Goal: Task Accomplishment & Management: Manage account settings

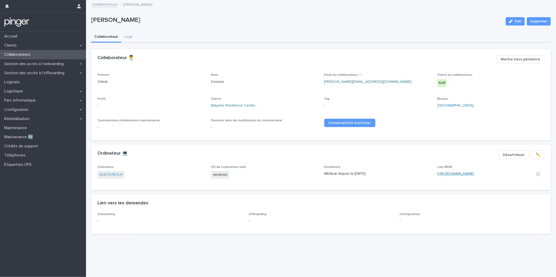
click at [458, 173] on link "https://eu.ninjarmm.com/#/deviceDashboard/6048/overview" at bounding box center [456, 174] width 37 height 4
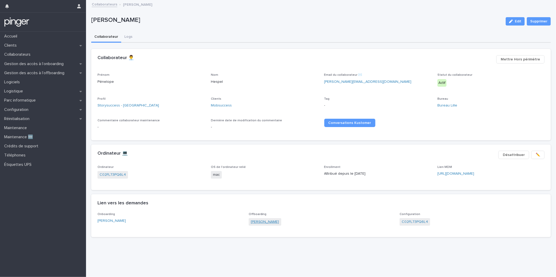
click at [254, 222] on link "Pénelope Hespel" at bounding box center [265, 222] width 28 height 5
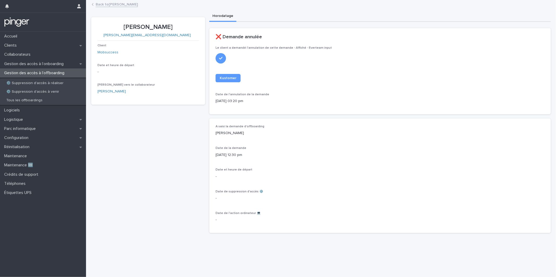
click at [268, 113] on div "Le client a demandé l'annulation de cette demande - Affiché - Everteam input Ku…" at bounding box center [380, 80] width 342 height 68
click at [308, 169] on p "Date et heure de départ" at bounding box center [380, 170] width 329 height 4
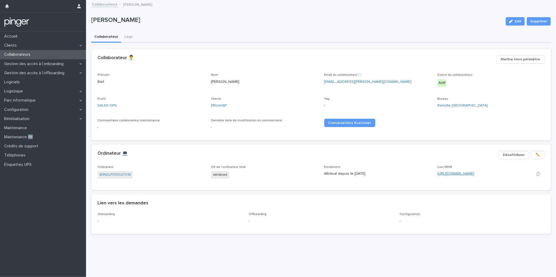
click at [471, 173] on link "https://eu.ninjarmm.com/#/deviceDashboard/6009/overview" at bounding box center [456, 174] width 37 height 4
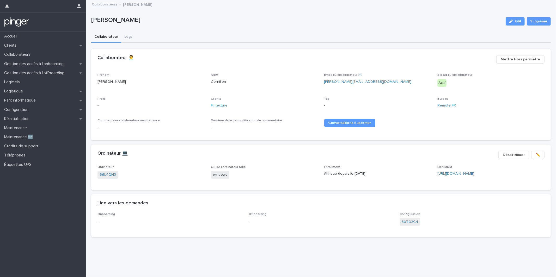
click at [456, 170] on div "Lien MDM https://eu.ninjarmm.com/#/deviceDashboard/4637/overview" at bounding box center [491, 173] width 107 height 15
click at [456, 172] on link "https://eu.ninjarmm.com/#/deviceDashboard/4637/overview" at bounding box center [456, 174] width 37 height 4
click at [59, 75] on p "Gestion des accès à l’offboarding" at bounding box center [35, 73] width 66 height 5
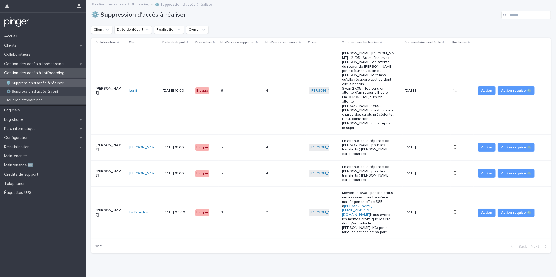
click at [67, 100] on div "Tous les offboardings" at bounding box center [43, 100] width 86 height 9
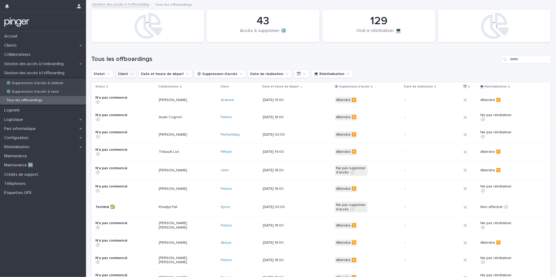
click at [125, 75] on button "Client" at bounding box center [126, 74] width 21 height 8
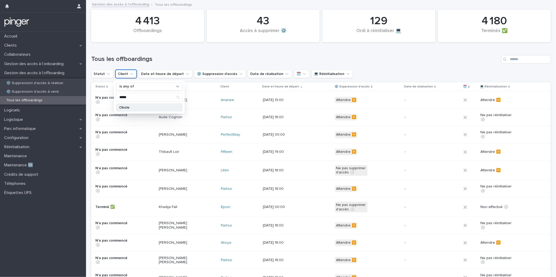
type input "*****"
click at [139, 106] on p "Obole" at bounding box center [146, 108] width 55 height 4
click at [252, 46] on div "Tous les offboardings" at bounding box center [321, 57] width 460 height 25
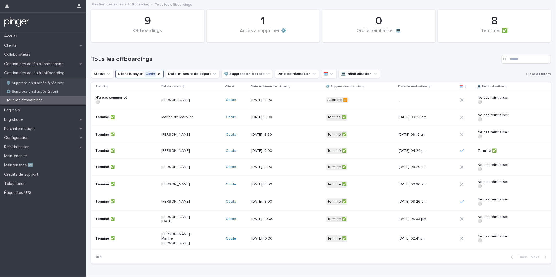
click at [204, 99] on div "Tristan Jaulin" at bounding box center [191, 100] width 60 height 9
click at [43, 55] on div "Collaborateurs" at bounding box center [43, 54] width 86 height 9
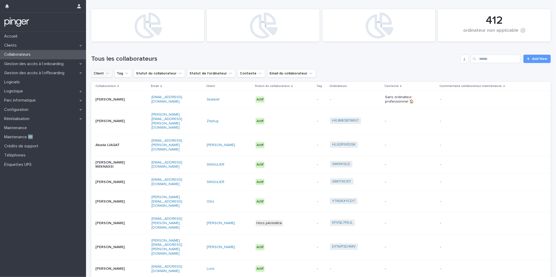
click at [101, 75] on button "Client" at bounding box center [101, 73] width 21 height 8
type input "*****"
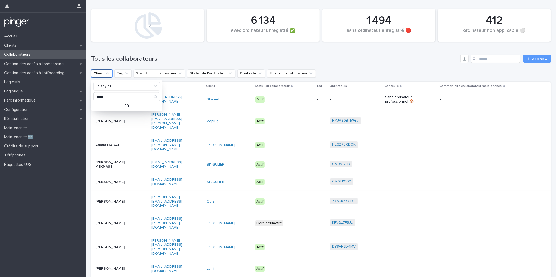
click at [122, 106] on div "Loading..." at bounding box center [126, 106] width 67 height 6
click at [122, 106] on p "Obole" at bounding box center [123, 107] width 55 height 4
click at [351, 58] on h1 "Tous les collaborateurs" at bounding box center [274, 59] width 367 height 8
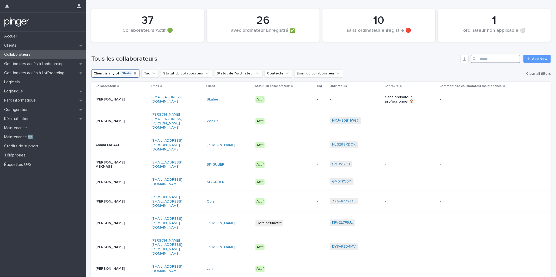
click at [488, 58] on input "Search" at bounding box center [496, 59] width 50 height 8
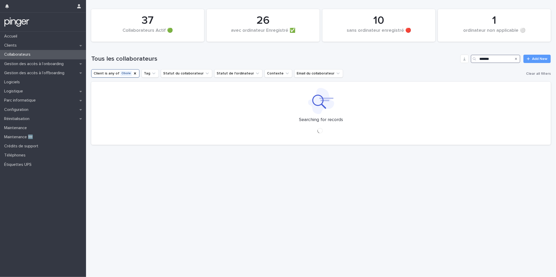
type input "*******"
click at [367, 61] on h1 "Tous les collaborateurs" at bounding box center [274, 59] width 367 height 8
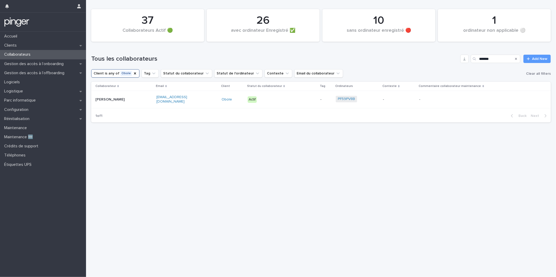
click at [389, 99] on p "-" at bounding box center [399, 100] width 32 height 4
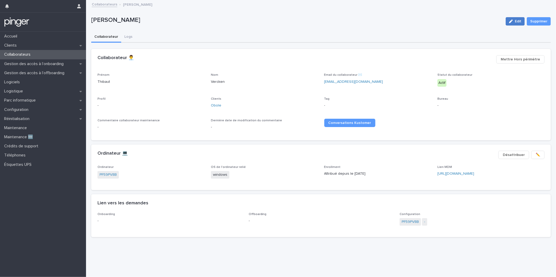
click at [514, 21] on div "button" at bounding box center [512, 22] width 6 height 4
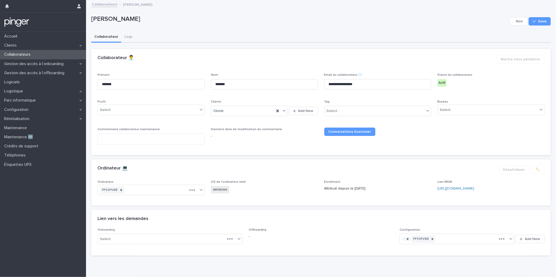
click at [389, 105] on div "Tag Select..." at bounding box center [377, 110] width 107 height 20
click at [389, 109] on div "Select..." at bounding box center [375, 111] width 100 height 9
click at [342, 236] on p "-" at bounding box center [321, 236] width 145 height 5
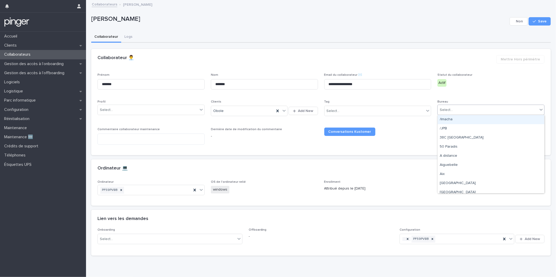
click at [471, 108] on div "Select..." at bounding box center [488, 110] width 100 height 9
click at [168, 106] on div "Select..." at bounding box center [148, 110] width 100 height 9
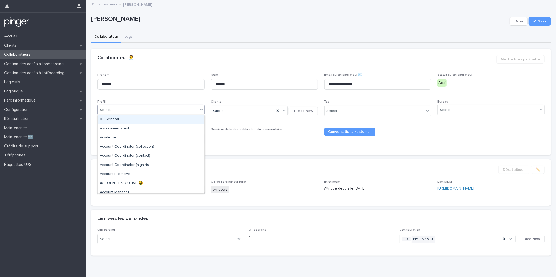
click at [283, 143] on span "Dernière date de modification du commentaire -" at bounding box center [264, 138] width 107 height 21
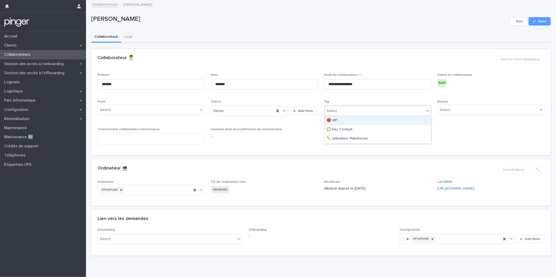
click at [356, 110] on div "Select..." at bounding box center [375, 111] width 100 height 9
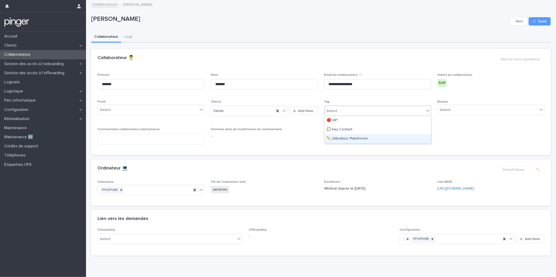
click at [369, 155] on div "**********" at bounding box center [321, 104] width 460 height 111
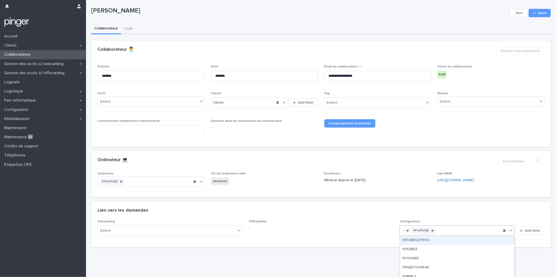
click at [513, 229] on icon at bounding box center [510, 230] width 5 height 5
click at [289, 256] on div "**********" at bounding box center [321, 128] width 465 height 273
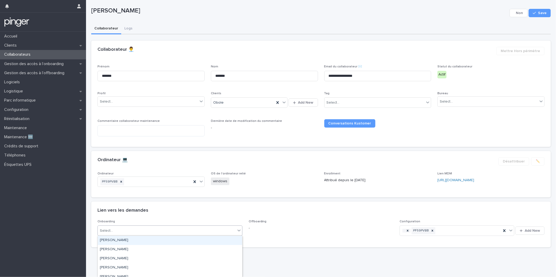
click at [219, 232] on div "Select..." at bounding box center [167, 231] width 138 height 9
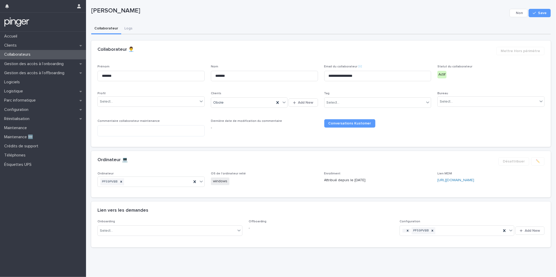
click at [325, 231] on div "Offboarding -" at bounding box center [321, 227] width 145 height 15
click at [513, 15] on button "Cancel" at bounding box center [519, 13] width 18 height 8
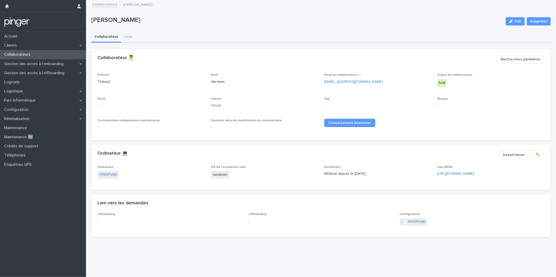
scroll to position [0, 0]
click at [516, 61] on span "Mettre Hors périmètre" at bounding box center [520, 59] width 39 height 5
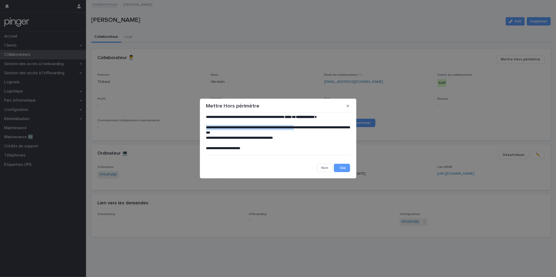
drag, startPoint x: 206, startPoint y: 129, endPoint x: 313, endPoint y: 128, distance: 106.4
click at [313, 128] on p "**********" at bounding box center [278, 130] width 144 height 10
click at [347, 108] on button "button" at bounding box center [348, 106] width 9 height 8
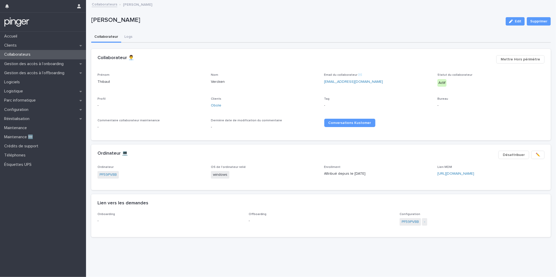
click at [342, 160] on div "Ordinateur 💻 ✏️ Désattribuer" at bounding box center [321, 155] width 460 height 21
click at [217, 103] on link "Fintecture" at bounding box center [219, 105] width 17 height 5
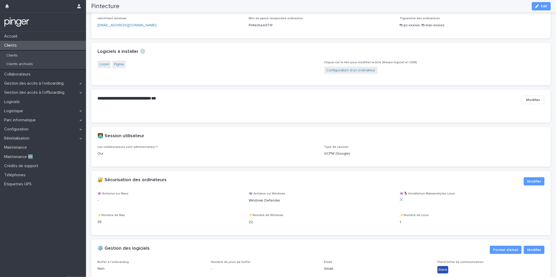
scroll to position [504, 0]
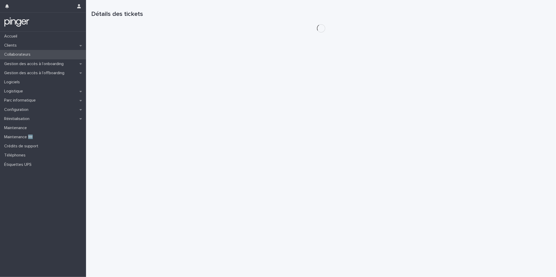
click at [49, 54] on div "Collaborateurs" at bounding box center [43, 54] width 86 height 9
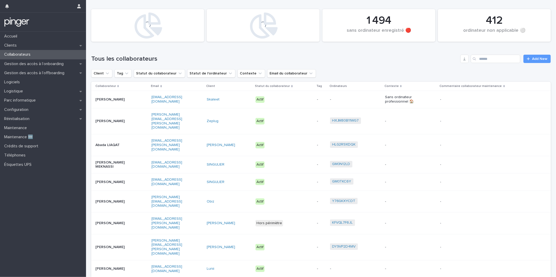
click at [304, 101] on div "Actif" at bounding box center [284, 99] width 57 height 11
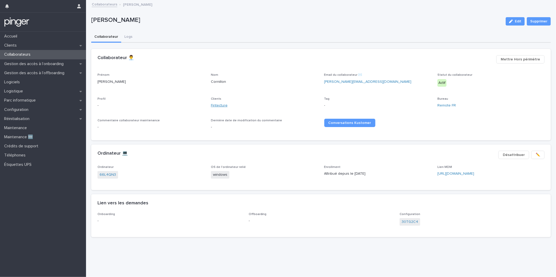
click at [220, 107] on link "Fintecture" at bounding box center [219, 105] width 17 height 5
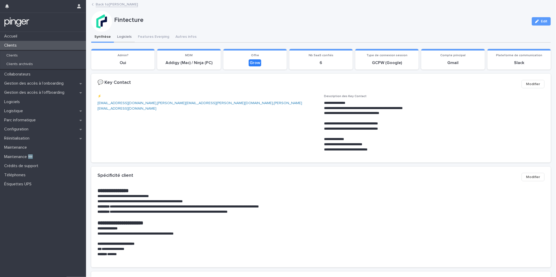
click at [123, 36] on button "Logiciels" at bounding box center [124, 37] width 21 height 11
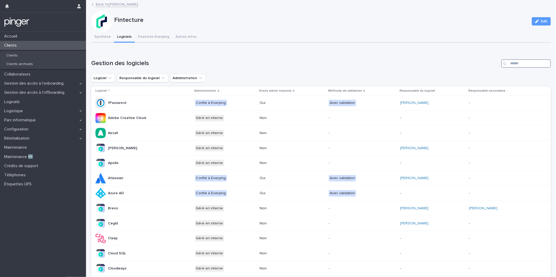
click at [523, 64] on input "Search" at bounding box center [526, 63] width 50 height 8
type input "******"
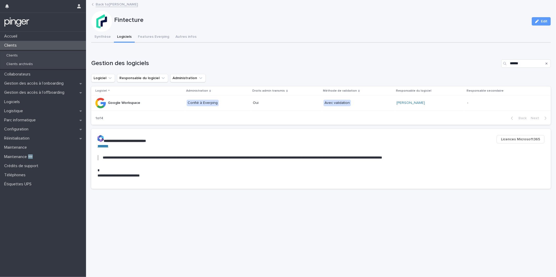
click at [368, 67] on div "Gestion des logiciels ****** Logiciel Responsable du logiciel Administration Lo…" at bounding box center [321, 91] width 460 height 65
click at [55, 86] on div "Gestion des accès à l’onboarding" at bounding box center [43, 83] width 86 height 9
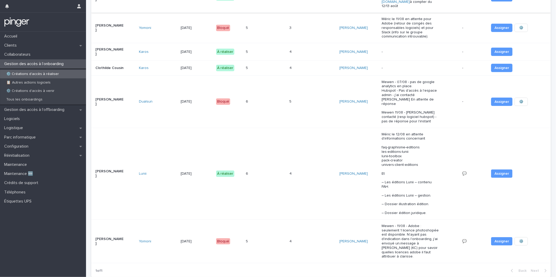
scroll to position [285, 0]
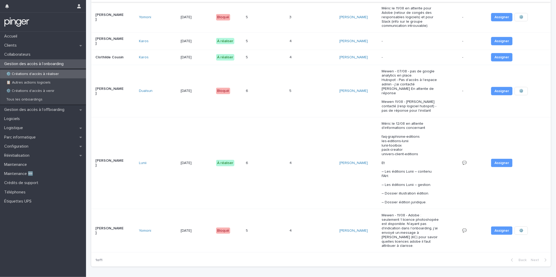
click at [278, 136] on td "6 6" at bounding box center [265, 163] width 43 height 92
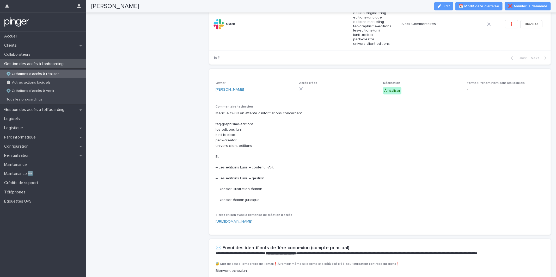
scroll to position [295, 0]
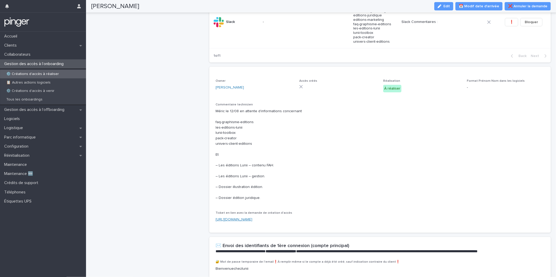
click at [252, 222] on link "[URL][DOMAIN_NAME]" at bounding box center [234, 220] width 37 height 4
click at [310, 223] on div "[URL][DOMAIN_NAME]" at bounding box center [380, 219] width 329 height 5
click at [310, 223] on div "https://everping.kustomerapp.com/app/customers/663a4217844783801853d86a/event/6…" at bounding box center [380, 219] width 329 height 5
click at [252, 222] on link "https://everping.kustomerapp.com/app/customers/663a4217844783801853d86a/event/6…" at bounding box center [234, 220] width 37 height 4
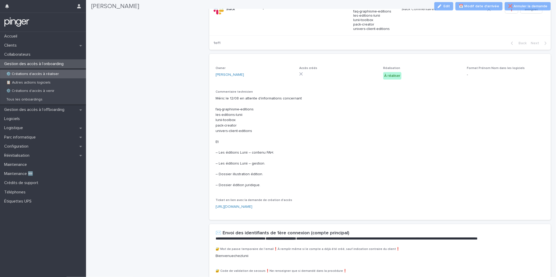
scroll to position [422, 0]
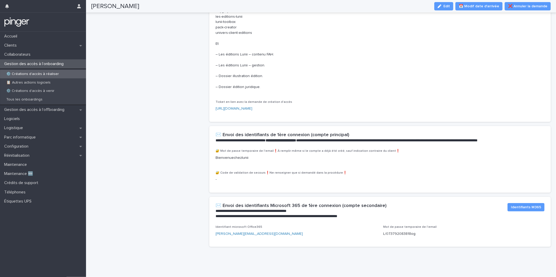
click at [292, 138] on div "**********" at bounding box center [380, 137] width 342 height 23
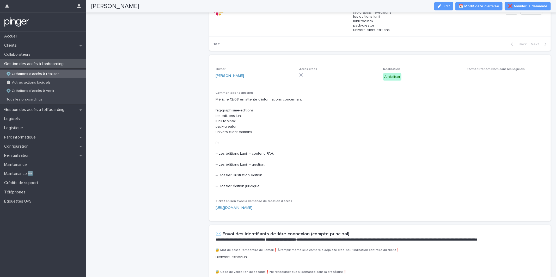
scroll to position [306, 0]
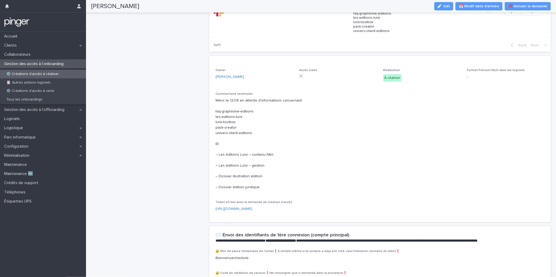
click at [292, 139] on p "Méric le 12/08 en attente d'informations concernant faq-graphisme-editions les-…" at bounding box center [380, 144] width 329 height 92
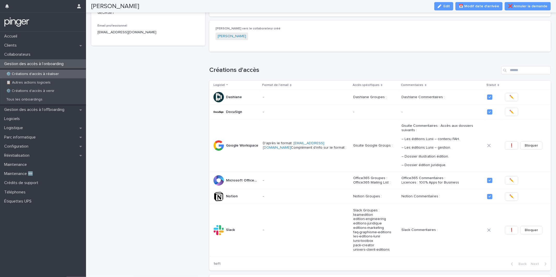
scroll to position [0, 0]
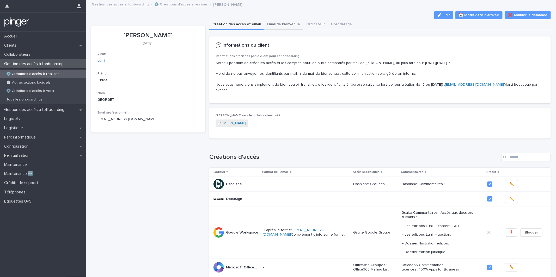
click at [288, 25] on button "Email de bienvenue" at bounding box center [283, 24] width 39 height 11
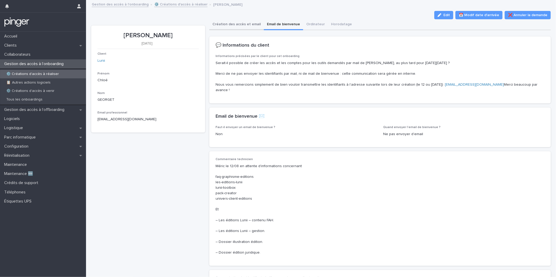
click at [250, 29] on button "Création des accès et email" at bounding box center [236, 24] width 55 height 11
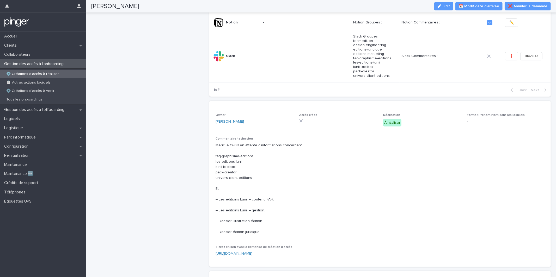
scroll to position [422, 0]
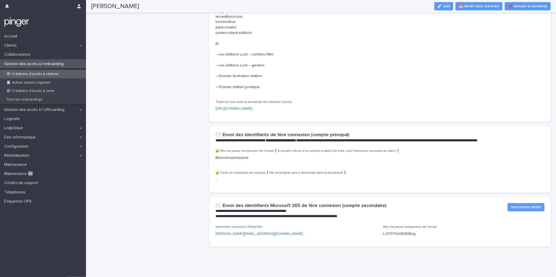
click at [295, 177] on p "-" at bounding box center [380, 179] width 329 height 5
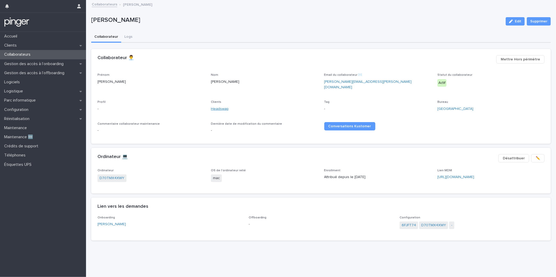
click at [219, 106] on link "Headswap" at bounding box center [220, 108] width 18 height 5
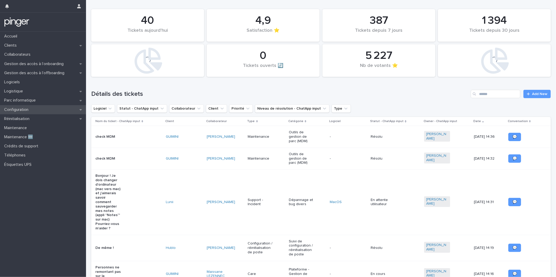
click at [40, 108] on div "Configuration" at bounding box center [43, 109] width 86 height 9
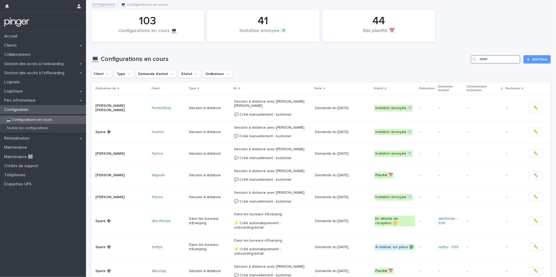
click at [500, 60] on input "Search" at bounding box center [496, 59] width 50 height 8
type input "*****"
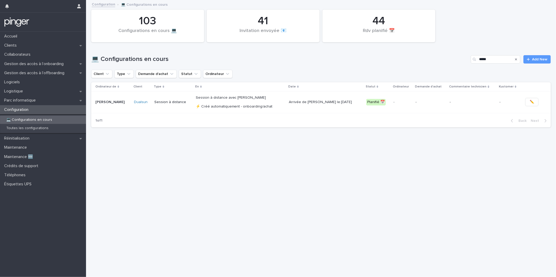
click at [360, 55] on div "💻 Configurations en cours ***** Add New" at bounding box center [321, 59] width 460 height 8
click at [539, 58] on span "Add New" at bounding box center [539, 60] width 15 height 4
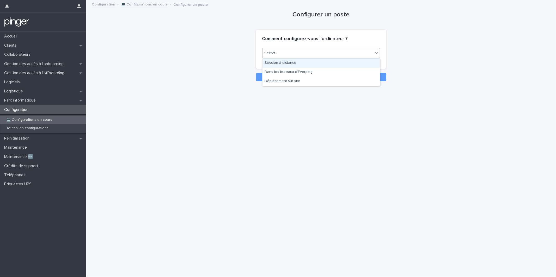
click at [299, 53] on div "Select..." at bounding box center [318, 53] width 111 height 9
click at [295, 64] on div "Session à distance" at bounding box center [321, 63] width 117 height 9
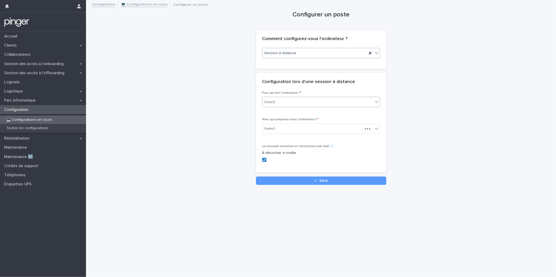
click at [279, 105] on div "Select..." at bounding box center [318, 102] width 111 height 9
click at [281, 113] on div "Collaborateur" at bounding box center [321, 112] width 117 height 9
click at [280, 125] on div "Select..." at bounding box center [313, 129] width 100 height 9
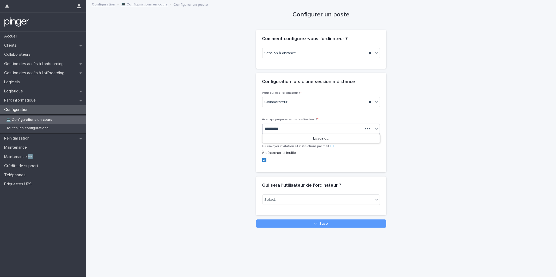
type input "*********"
click at [282, 138] on div "Loading..." at bounding box center [321, 139] width 117 height 9
click at [282, 138] on div "Sarah Lamaison" at bounding box center [321, 139] width 117 height 9
click at [299, 207] on div "Select..." at bounding box center [321, 202] width 118 height 15
click at [299, 201] on div "Select..." at bounding box center [318, 200] width 111 height 9
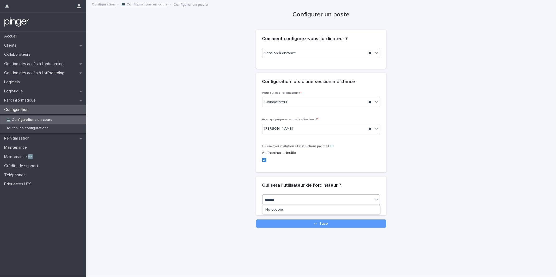
type input "********"
click at [299, 212] on div "Sarah Lamaison" at bounding box center [321, 210] width 117 height 9
click at [448, 196] on div "Configurer un poste Loading... Saving… Loading... Saving… Loading... Saving… Co…" at bounding box center [321, 115] width 460 height 228
click at [351, 223] on button "Save" at bounding box center [321, 224] width 130 height 8
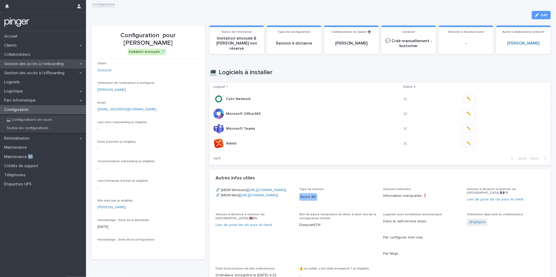
click at [64, 64] on p "Gestion des accès à l’onboarding" at bounding box center [35, 64] width 66 height 5
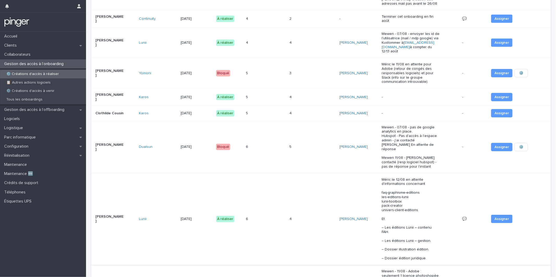
scroll to position [287, 0]
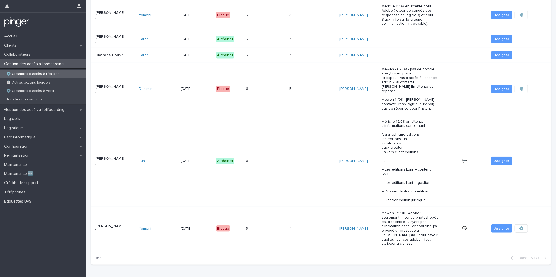
click at [425, 169] on p "Méric le 12/08 en attente d'informations concernant faq-graphisme-editions les-…" at bounding box center [411, 161] width 58 height 83
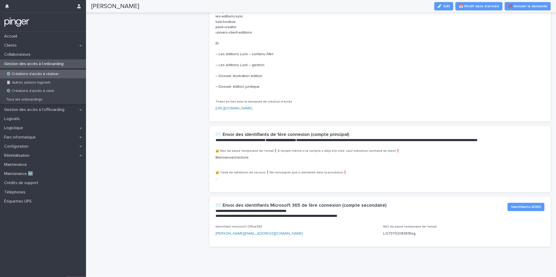
scroll to position [422, 0]
click at [250, 107] on link "https://everping.kustomerapp.com/app/customers/663a4217844783801853d86a/event/6…" at bounding box center [234, 109] width 37 height 4
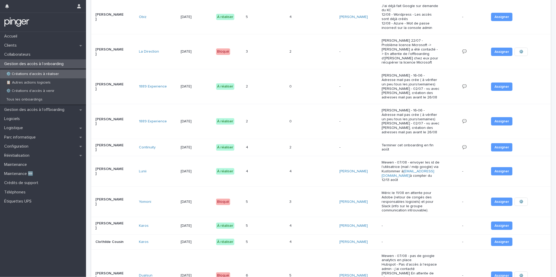
scroll to position [101, 0]
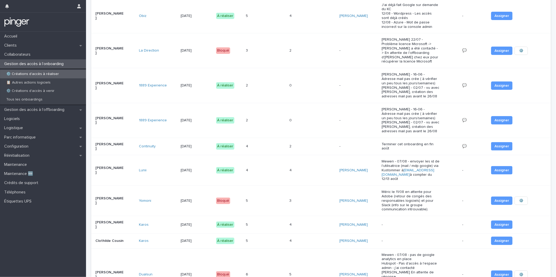
click at [453, 169] on div "Mewen - 07/08 - envoyer les id de l'utilisatrice (mail / mdp google) via Kustom…" at bounding box center [420, 171] width 76 height 26
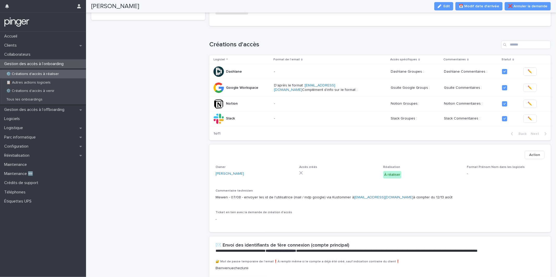
scroll to position [179, 0]
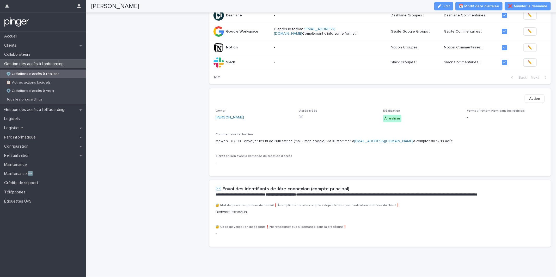
drag, startPoint x: 279, startPoint y: 139, endPoint x: 437, endPoint y: 157, distance: 159.0
click at [433, 156] on div "Owner Mewen Joret Accès créés Réalisation À réaliser Format Prénom Nom dans les…" at bounding box center [380, 139] width 329 height 61
click at [437, 158] on p "Ticket en lien avec la demande de création d'accès" at bounding box center [380, 157] width 329 height 4
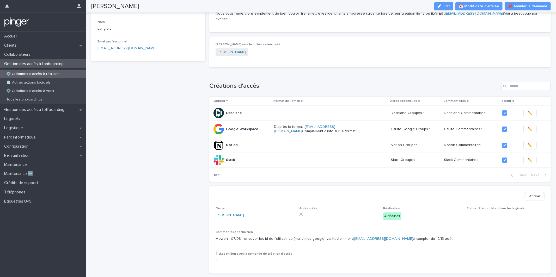
scroll to position [0, 0]
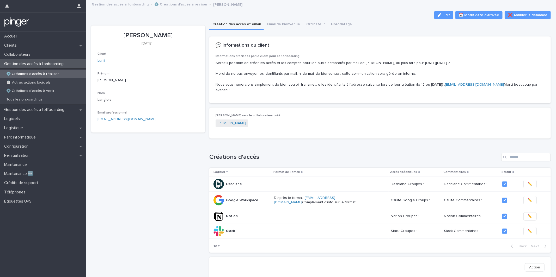
click at [403, 155] on div "Loading... Saving… Créations d'accès Logiciel Format de l'email Accès spécifiqu…" at bounding box center [380, 200] width 342 height 114
click at [384, 128] on div "Marie Langlois" at bounding box center [380, 124] width 329 height 9
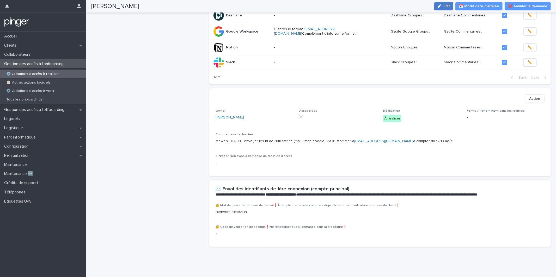
click at [441, 6] on icon "button" at bounding box center [440, 6] width 4 height 4
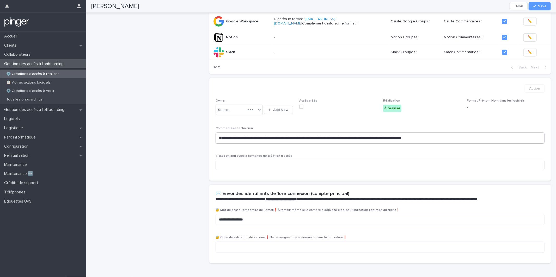
scroll to position [192, 0]
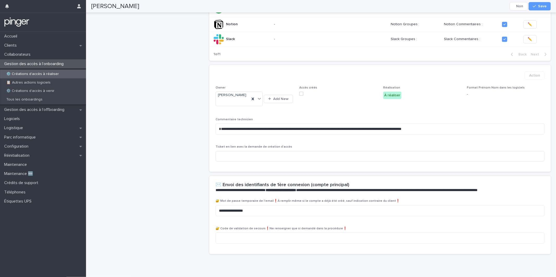
click at [300, 100] on div "Accès créés" at bounding box center [338, 93] width 78 height 14
click at [301, 100] on div "Accès créés" at bounding box center [338, 93] width 78 height 14
click at [302, 96] on span at bounding box center [301, 94] width 4 height 4
click at [553, 3] on div "Marie Langlois Cancel Save" at bounding box center [321, 6] width 485 height 13
click at [551, 3] on div "Marie Langlois Cancel Save" at bounding box center [321, 6] width 485 height 13
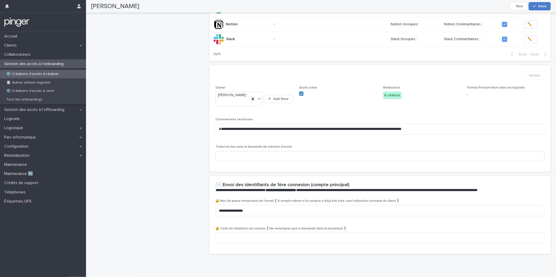
click at [545, 3] on button "Save" at bounding box center [540, 6] width 22 height 8
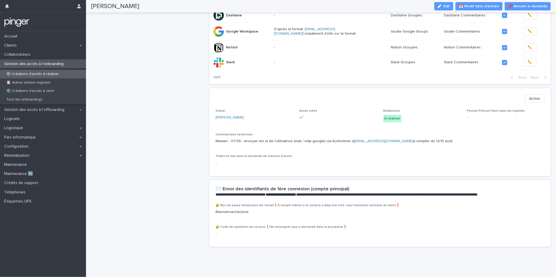
scroll to position [179, 0]
click at [61, 64] on p "Gestion des accès à l’onboarding" at bounding box center [35, 64] width 66 height 5
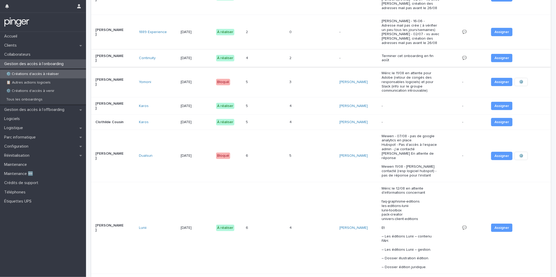
scroll to position [174, 0]
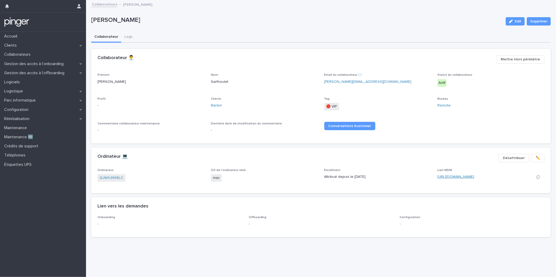
click at [449, 176] on link "[URL][DOMAIN_NAME]" at bounding box center [456, 177] width 37 height 4
click at [117, 175] on link "JLH727WFG7" at bounding box center [111, 177] width 22 height 5
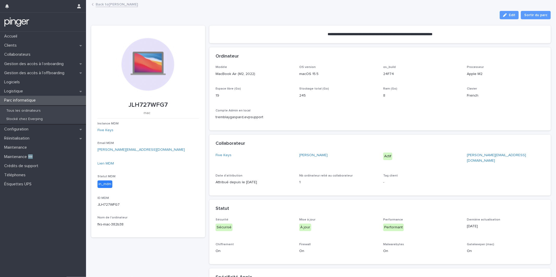
click at [145, 105] on p "JLH727WFG7" at bounding box center [148, 105] width 101 height 8
copy p "JLH727WFG7"
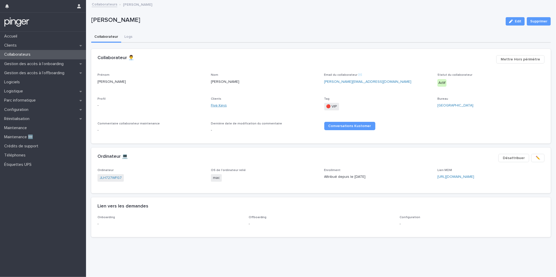
click at [215, 105] on link "Five Keys" at bounding box center [219, 105] width 16 height 5
